Goal: Find contact information: Find contact information

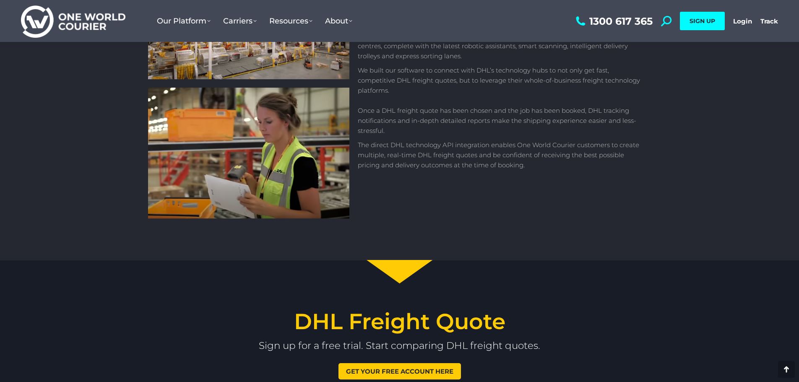
scroll to position [965, 0]
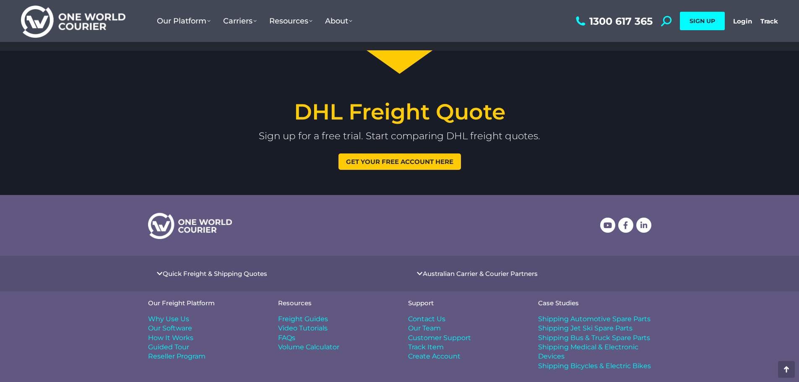
click at [443, 319] on span "Contact Us" at bounding box center [426, 319] width 37 height 9
